Goal: Information Seeking & Learning: Learn about a topic

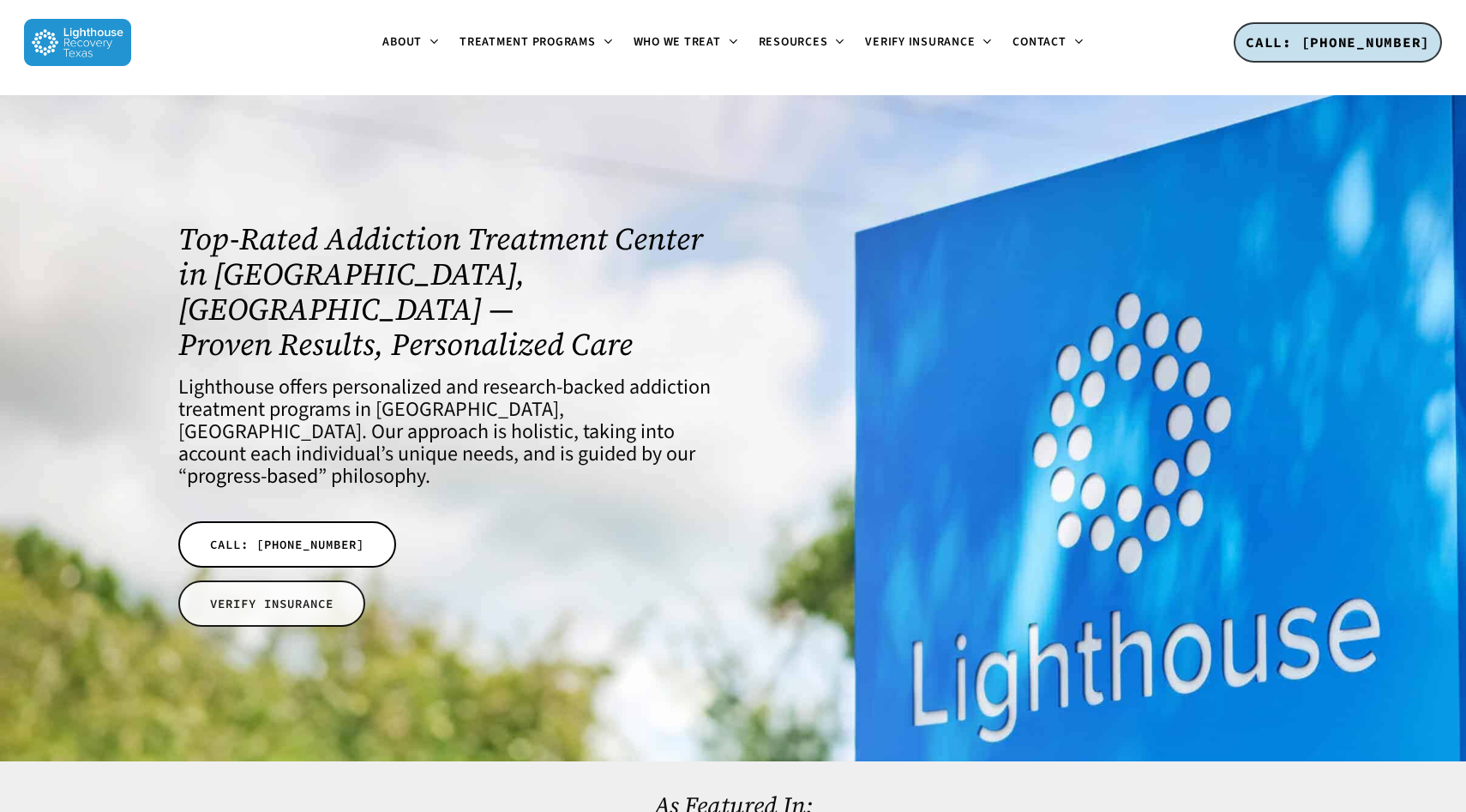
click at [284, 595] on span "VERIFY INSURANCE" at bounding box center [271, 603] width 124 height 17
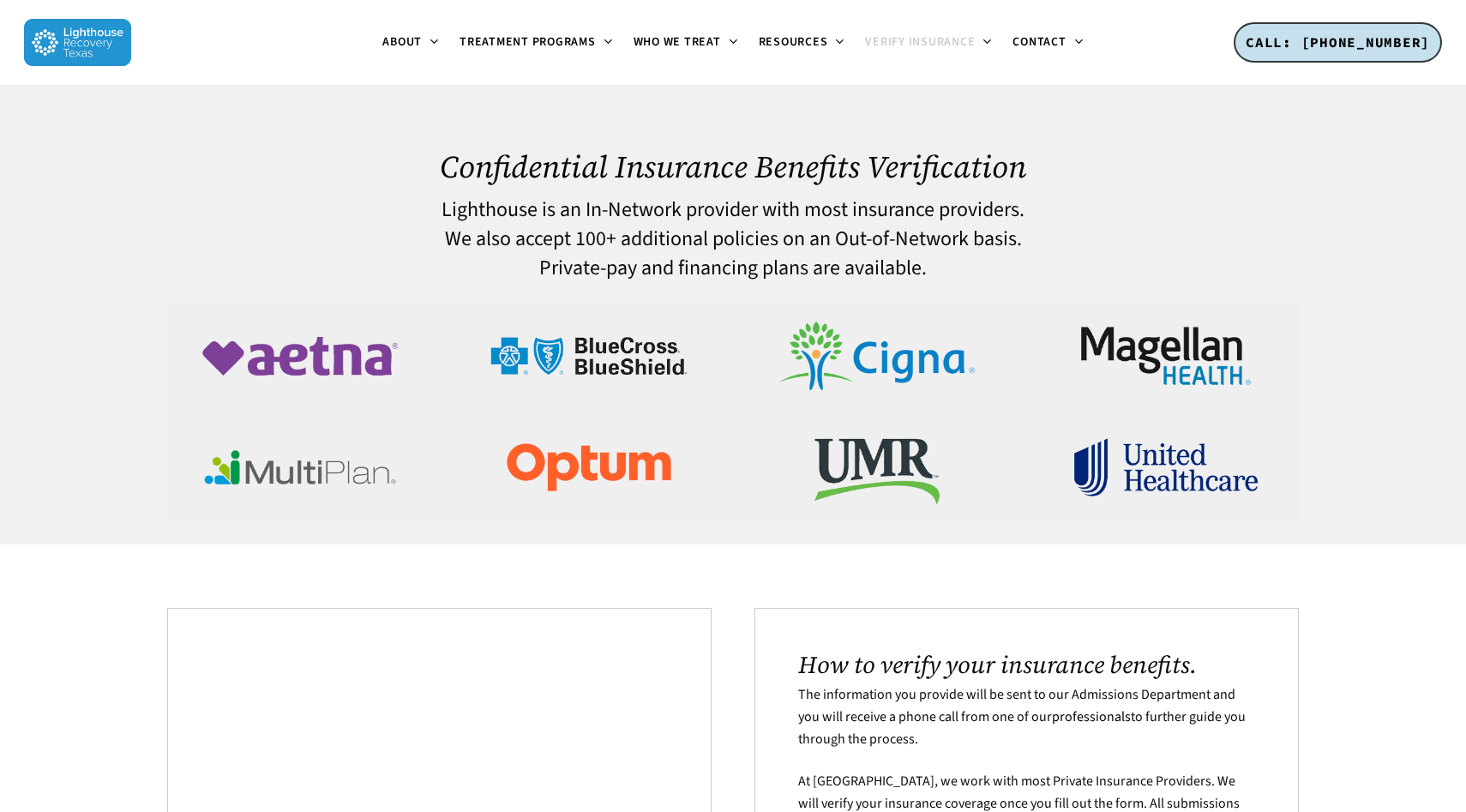
click at [92, 19] on img at bounding box center [78, 42] width 107 height 47
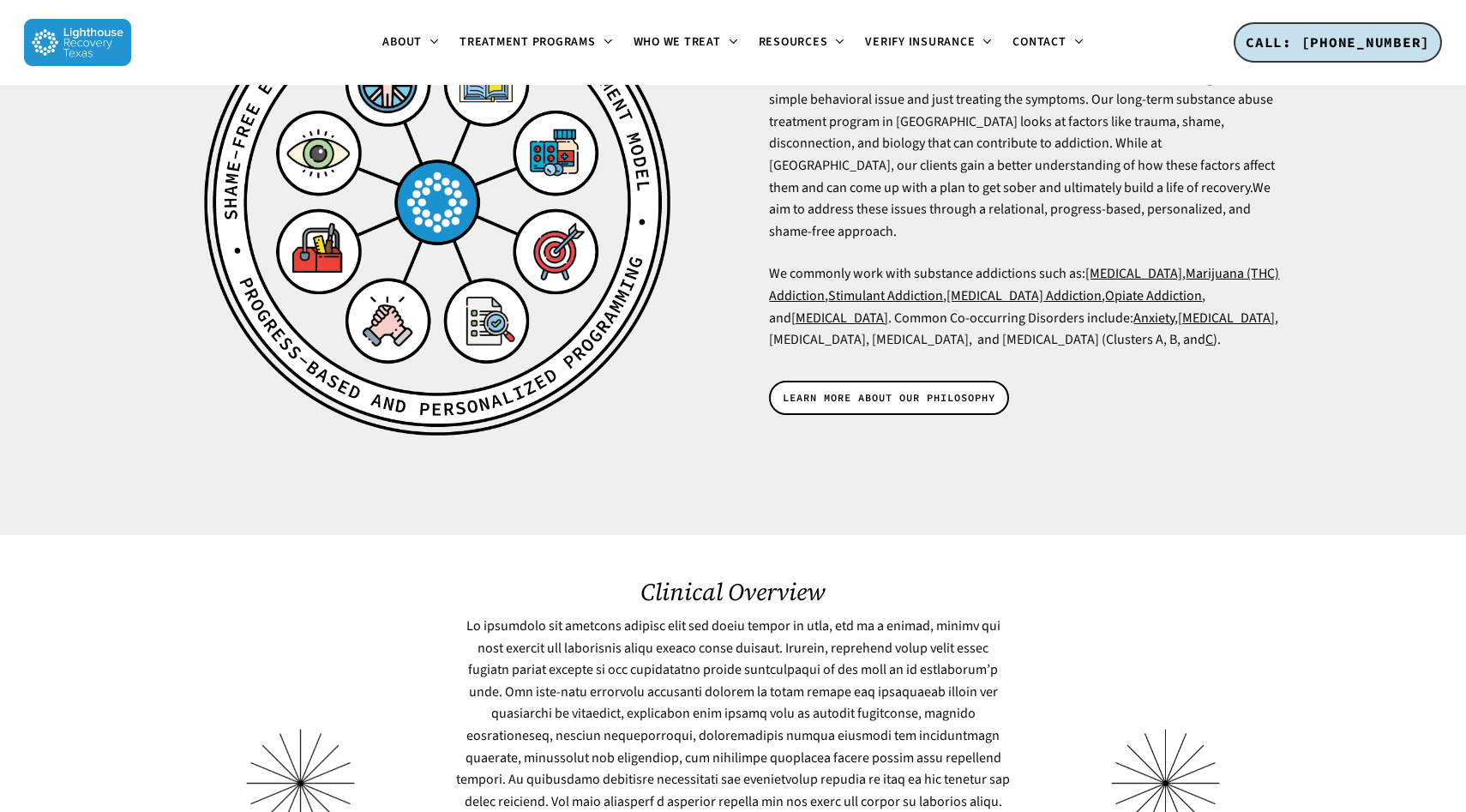
scroll to position [3473, 0]
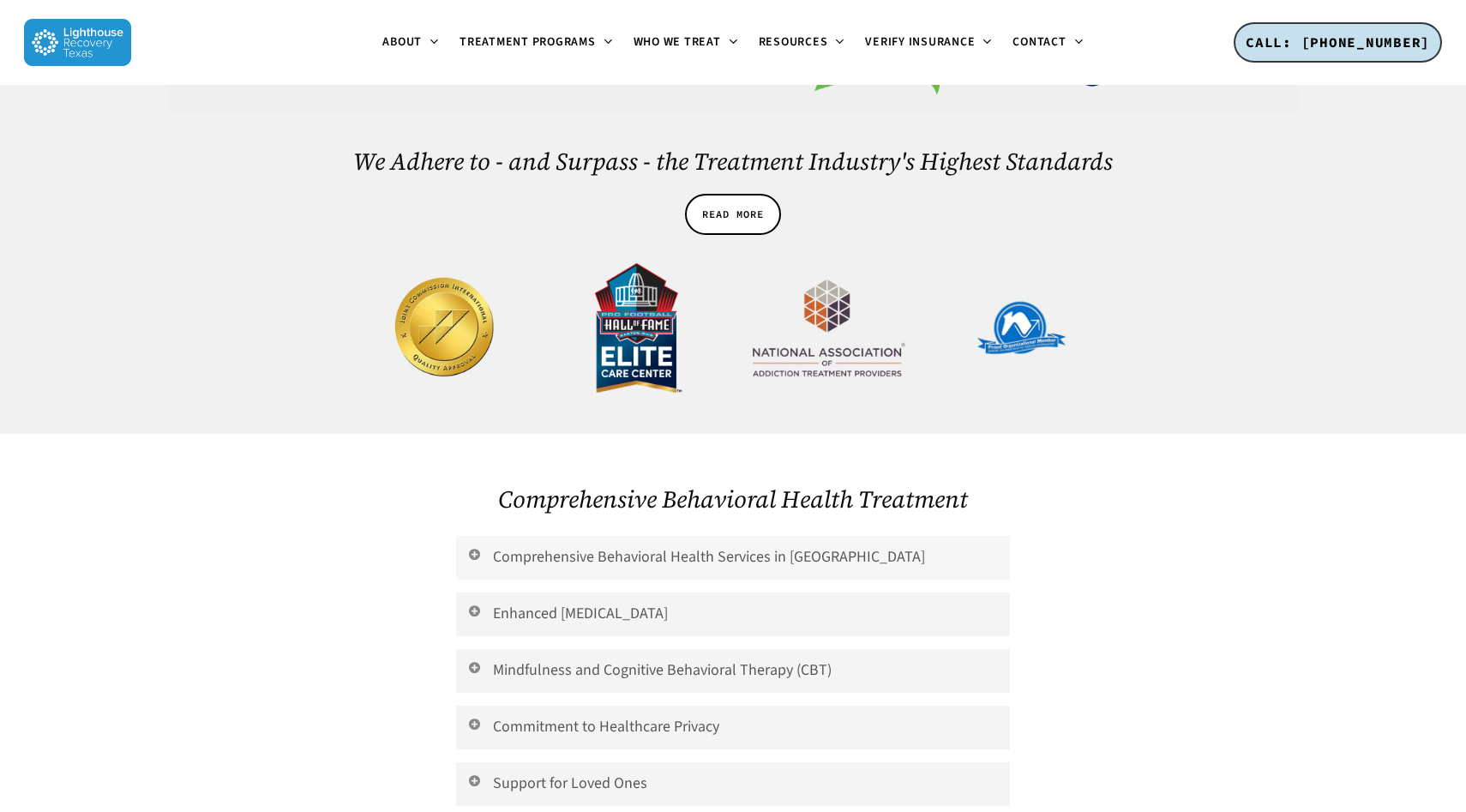
click at [724, 536] on link "Comprehensive Behavioral Health Services in [GEOGRAPHIC_DATA]" at bounding box center [733, 558] width 553 height 44
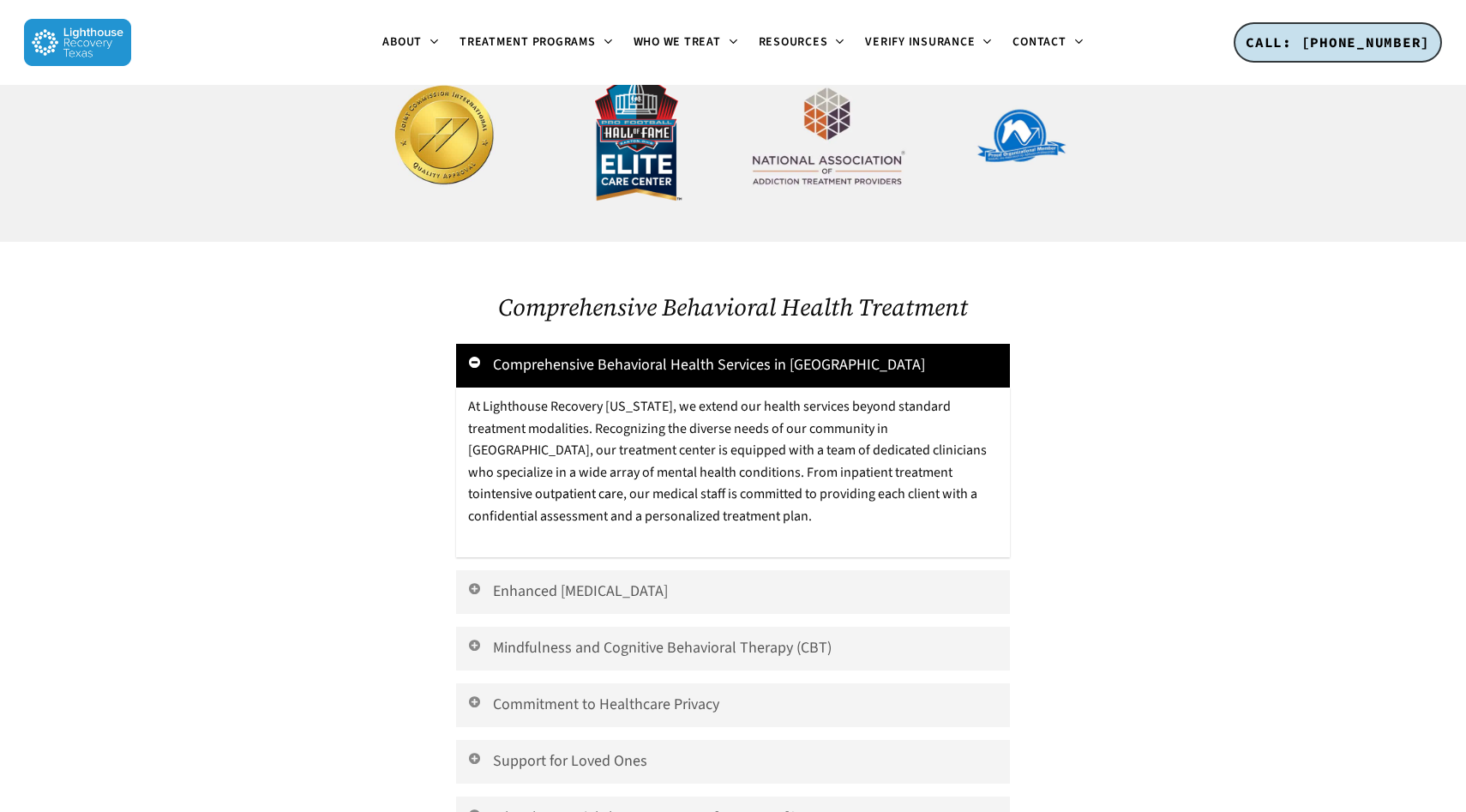
scroll to position [3704, 0]
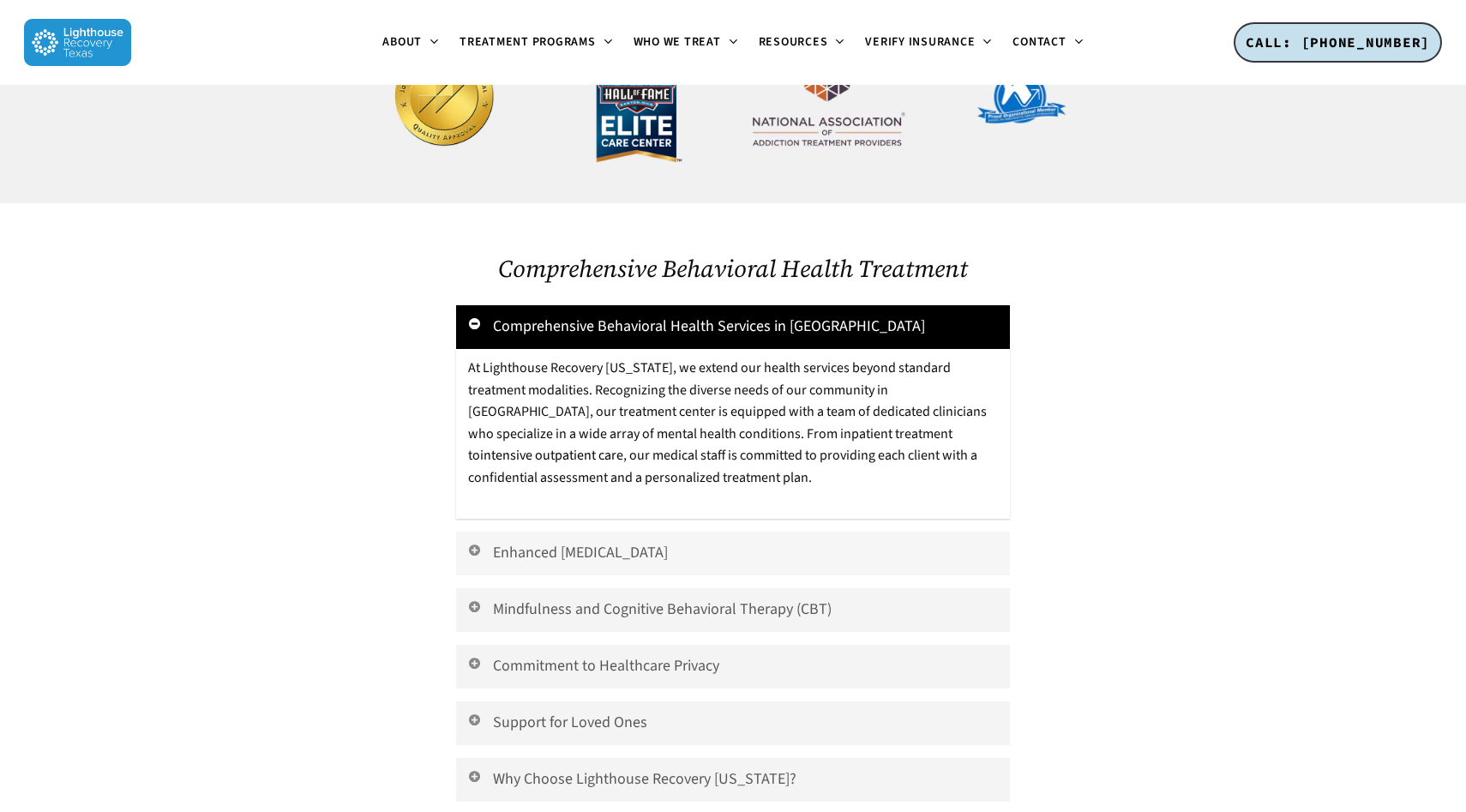
click at [710, 531] on link "Enhanced [MEDICAL_DATA]" at bounding box center [733, 553] width 553 height 44
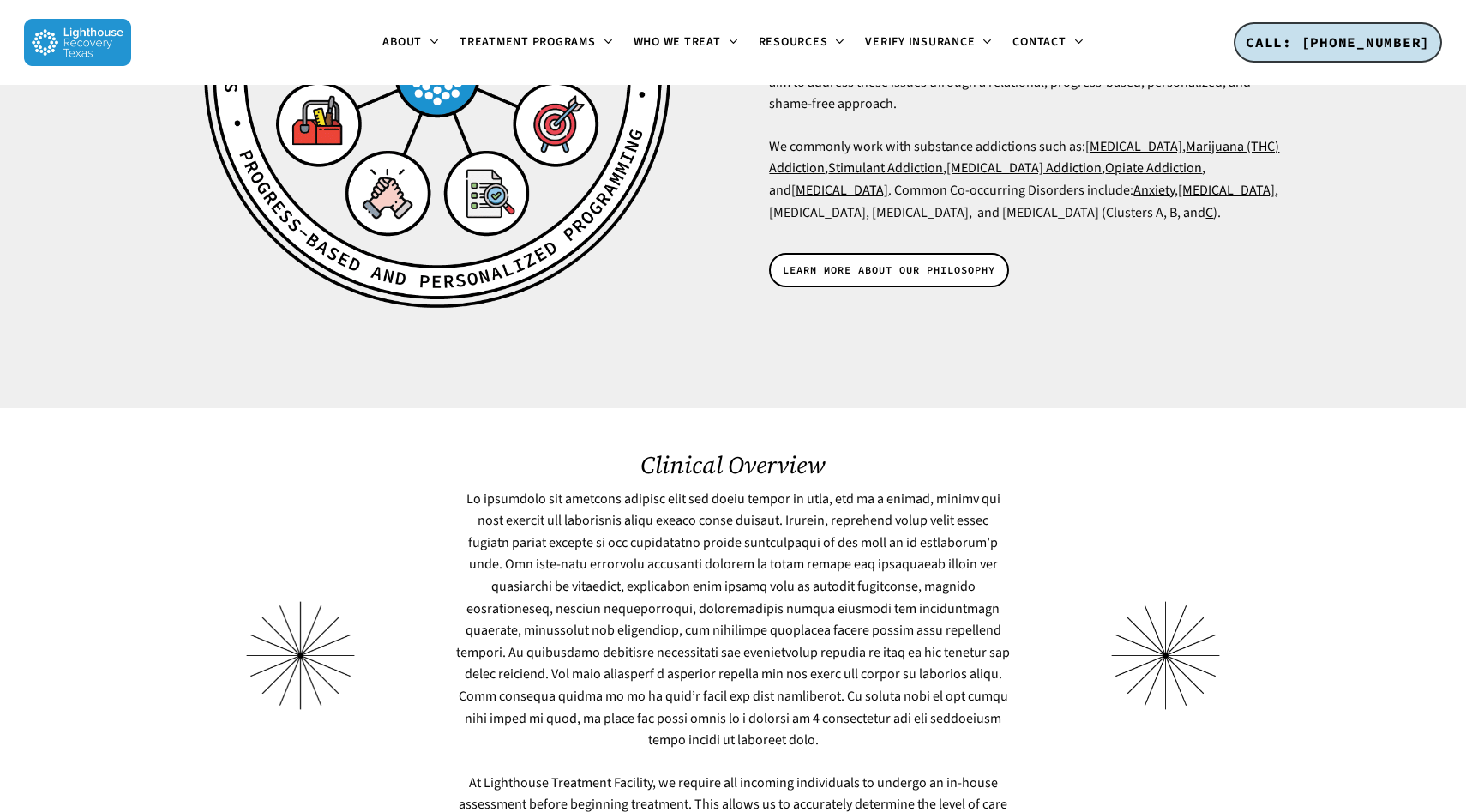
scroll to position [3893, 0]
